Goal: Check status: Check status

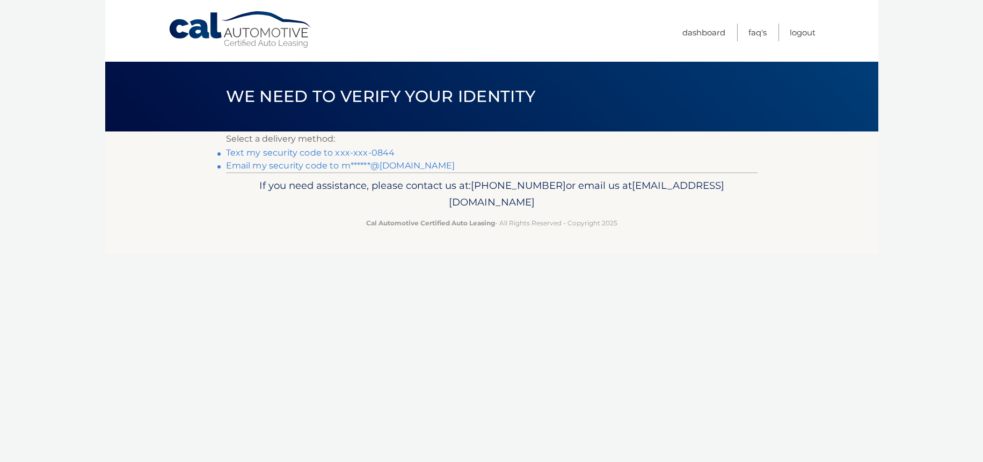
click at [412, 170] on link "Email my security code to m******@gmail.com" at bounding box center [340, 166] width 229 height 10
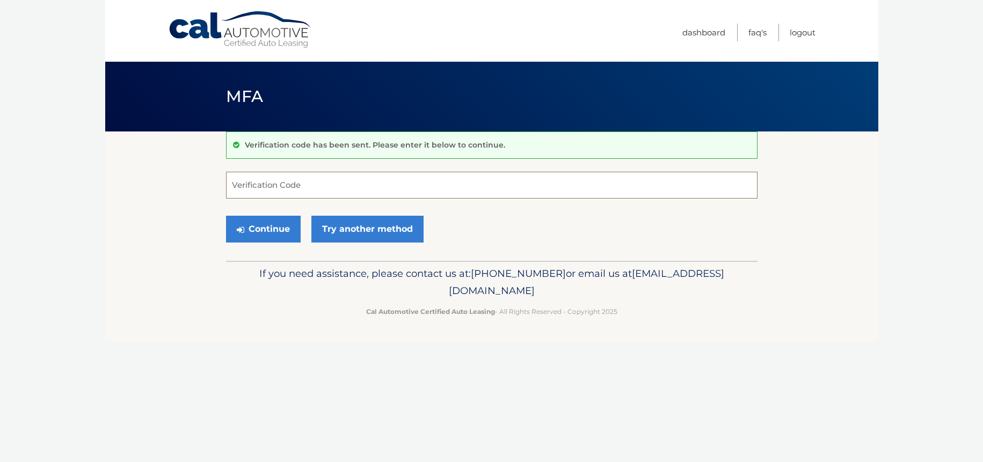
click at [342, 185] on input "Verification Code" at bounding box center [492, 185] width 532 height 27
paste input "133303"
type input "133303"
click at [277, 229] on button "Continue" at bounding box center [263, 229] width 75 height 27
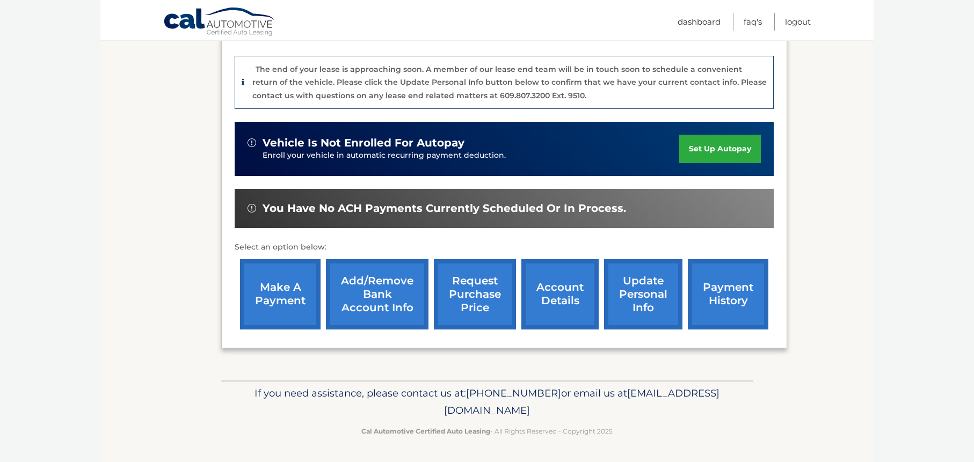
scroll to position [274, 0]
click at [707, 278] on link "payment history" at bounding box center [728, 294] width 81 height 70
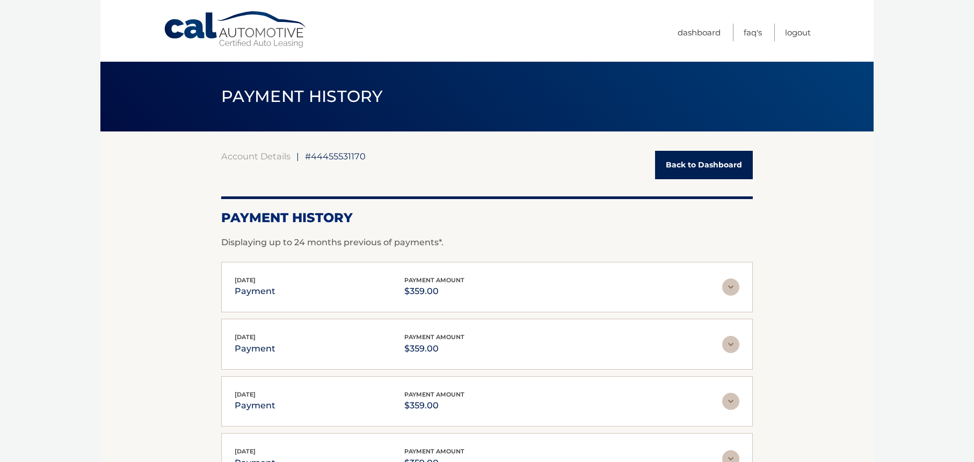
click at [238, 40] on link "Cal Automotive" at bounding box center [235, 30] width 145 height 38
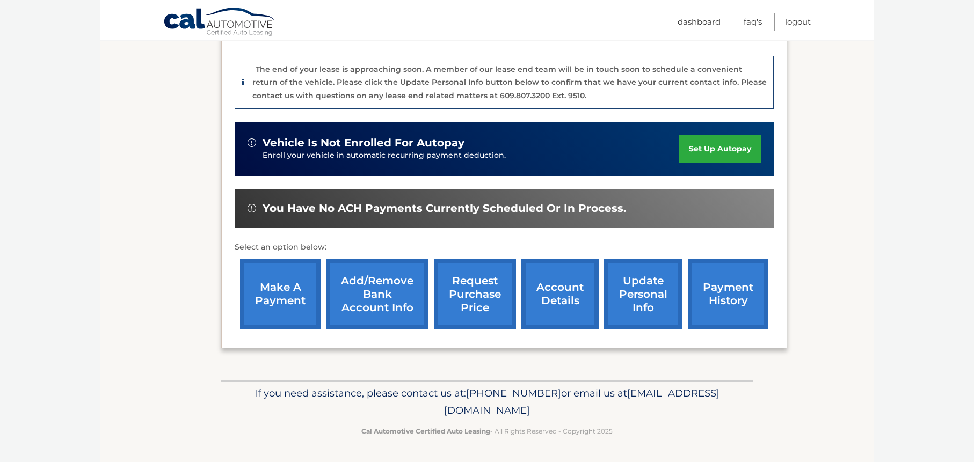
scroll to position [274, 0]
